Goal: Find specific page/section: Find specific page/section

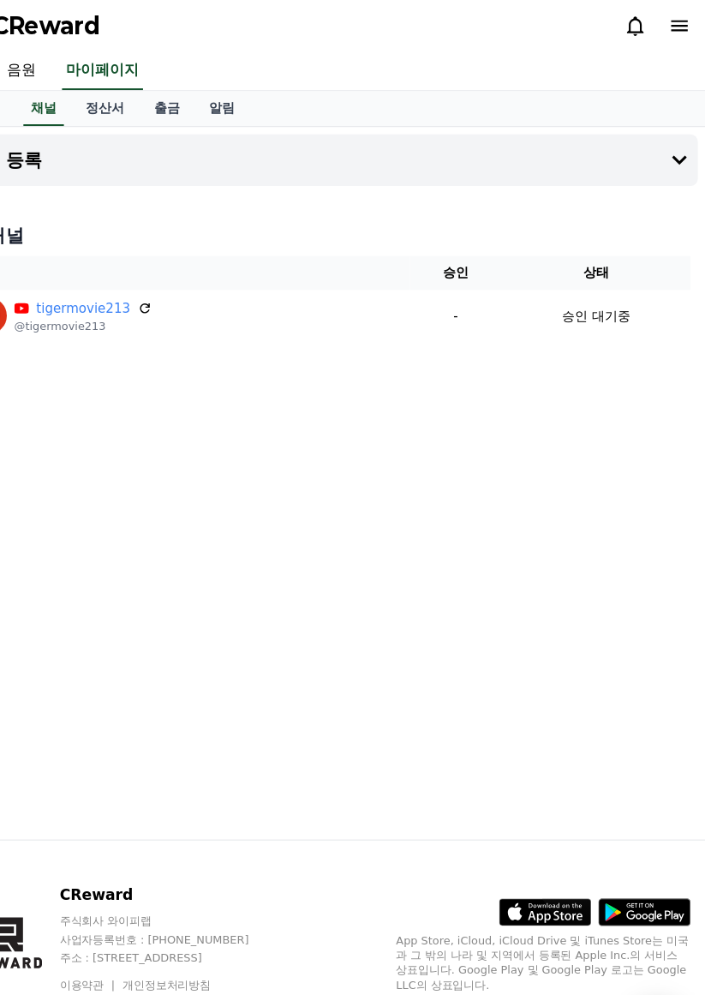
click at [230, 0] on div "CReward" at bounding box center [352, 24] width 705 height 48
